Goal: Information Seeking & Learning: Learn about a topic

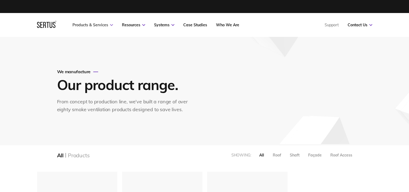
click at [106, 24] on link "Products & Services" at bounding box center [93, 24] width 41 height 5
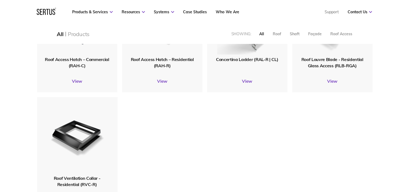
scroll to position [649, 0]
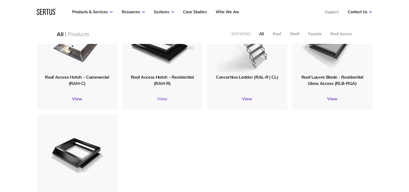
click at [165, 97] on link "View" at bounding box center [162, 98] width 80 height 5
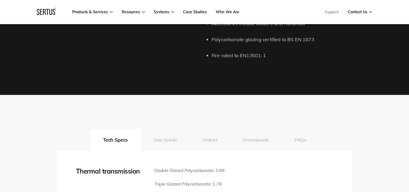
scroll to position [676, 0]
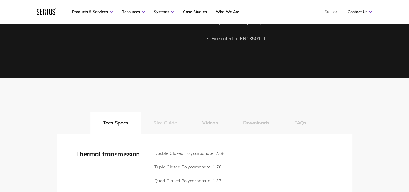
click at [171, 116] on button "Size Guide" at bounding box center [165, 123] width 49 height 22
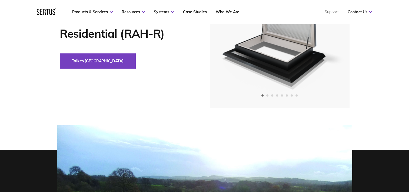
scroll to position [0, 0]
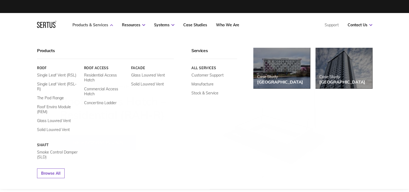
click at [95, 27] on link "Products & Services" at bounding box center [93, 24] width 41 height 5
click at [93, 27] on link "Products & Services" at bounding box center [93, 24] width 41 height 5
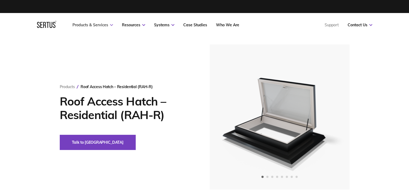
click at [93, 27] on link "Products & Services" at bounding box center [93, 24] width 41 height 5
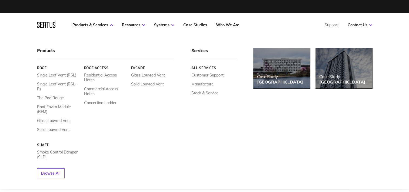
click at [47, 52] on div "Products" at bounding box center [105, 53] width 137 height 11
click at [65, 149] on link "Smoke Control Damper (SLD)" at bounding box center [58, 154] width 43 height 10
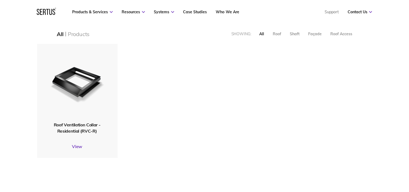
scroll to position [721, 0]
